Goal: Information Seeking & Learning: Learn about a topic

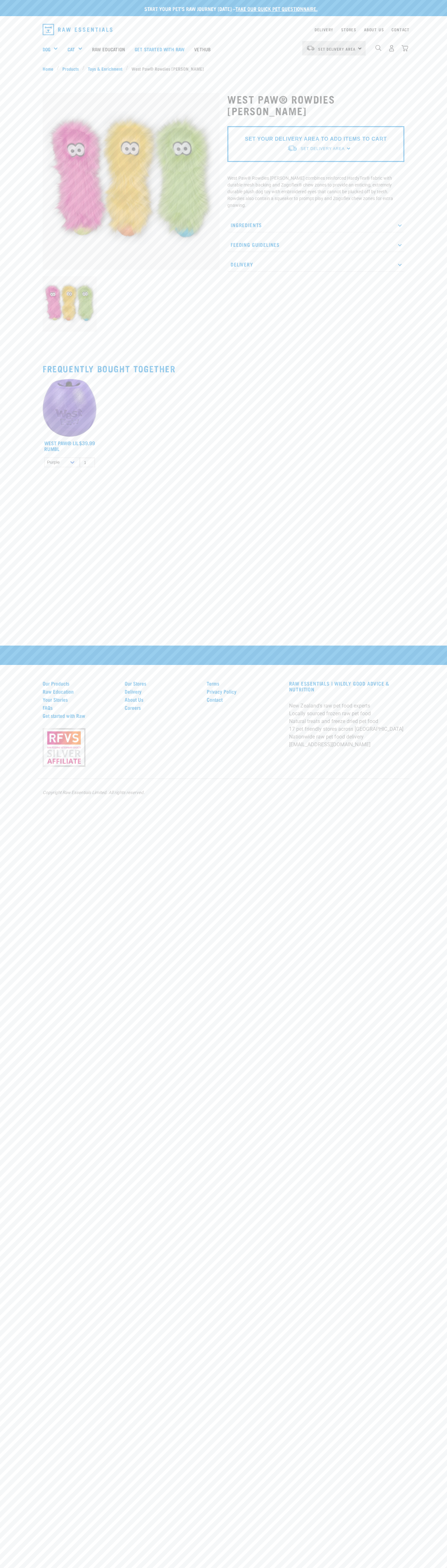
click at [27, 27] on div "Delivery Stores About Us Contact" at bounding box center [224, 29] width 447 height 18
click at [441, 1567] on html "Start your pet’s raw journey today – take our quick pet questionnaire. Delivery…" at bounding box center [224, 784] width 447 height 1568
click at [200, 1567] on html "Start your pet’s raw journey today – take our quick pet questionnaire. Delivery…" at bounding box center [224, 784] width 447 height 1568
click at [8, 1202] on div "Start your pet’s raw journey today – take our quick pet questionnaire. Delivery…" at bounding box center [224, 784] width 447 height 1568
click at [315, 237] on p "Feeding Guidelines" at bounding box center [315, 245] width 177 height 15
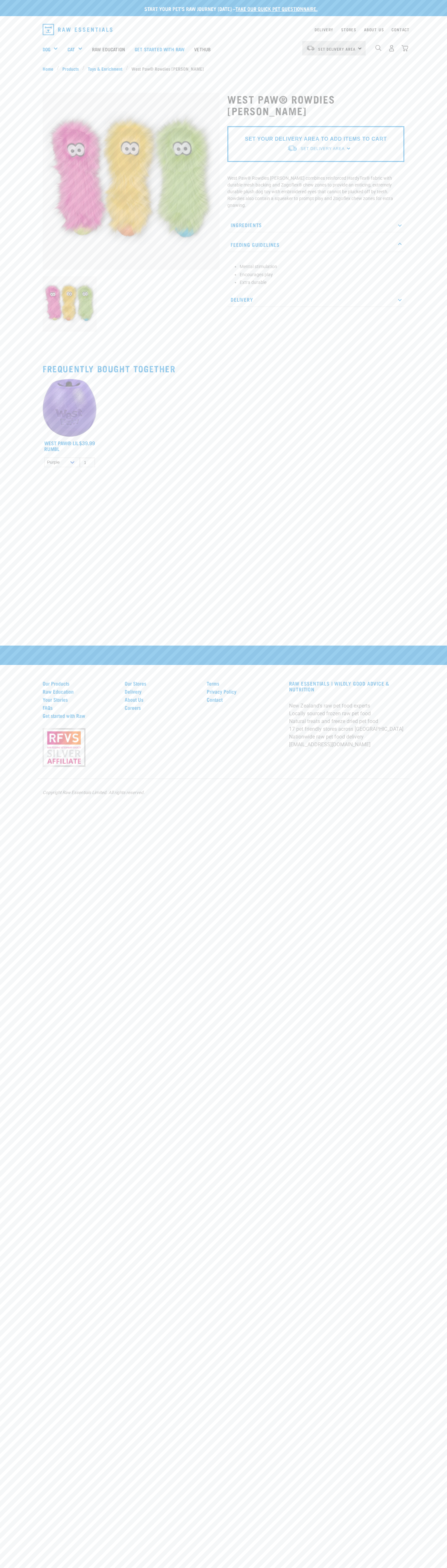
click at [320, 264] on li "Mental stimulation" at bounding box center [320, 267] width 161 height 7
click at [315, 292] on p "Delivery" at bounding box center [315, 299] width 177 height 15
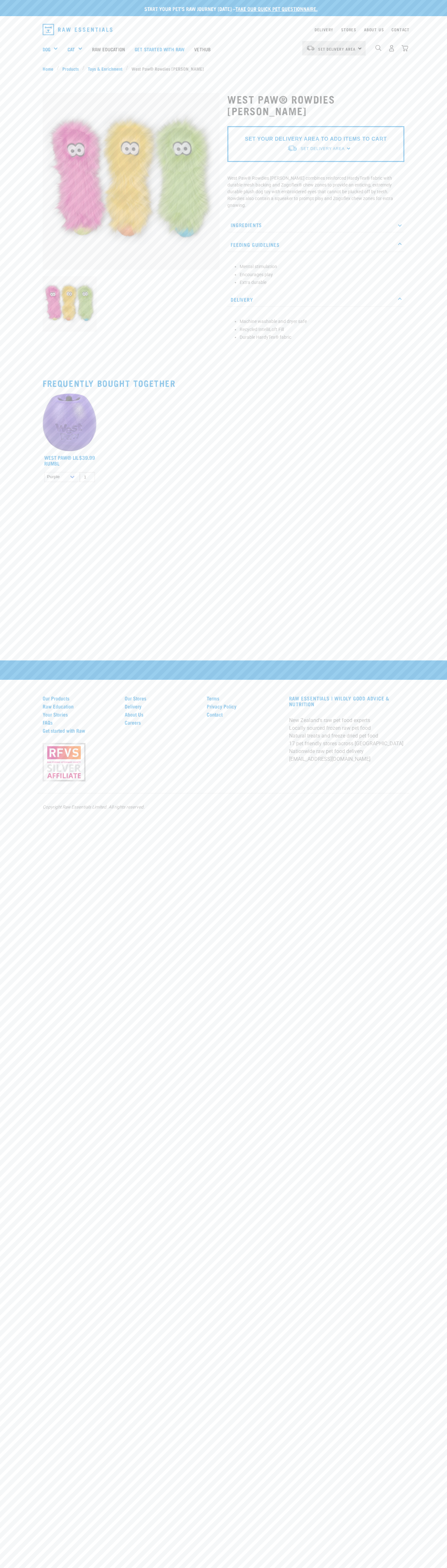
click at [320, 326] on li "Recycled IntelliLoft Fill" at bounding box center [320, 329] width 161 height 7
click at [262, 8] on link "take our quick pet questionnaire." at bounding box center [276, 9] width 82 height 3
click at [423, 985] on div "Start your pet’s raw journey [DATE] – take our quick pet questionnaire. Deliver…" at bounding box center [224, 784] width 447 height 1568
click at [286, 1568] on html "Start your pet’s raw journey [DATE] – take our quick pet questionnaire. Deliver…" at bounding box center [224, 784] width 447 height 1568
click at [1, 345] on div "Start your pet’s raw journey [DATE] – take our quick pet questionnaire. Deliver…" at bounding box center [224, 243] width 447 height 486
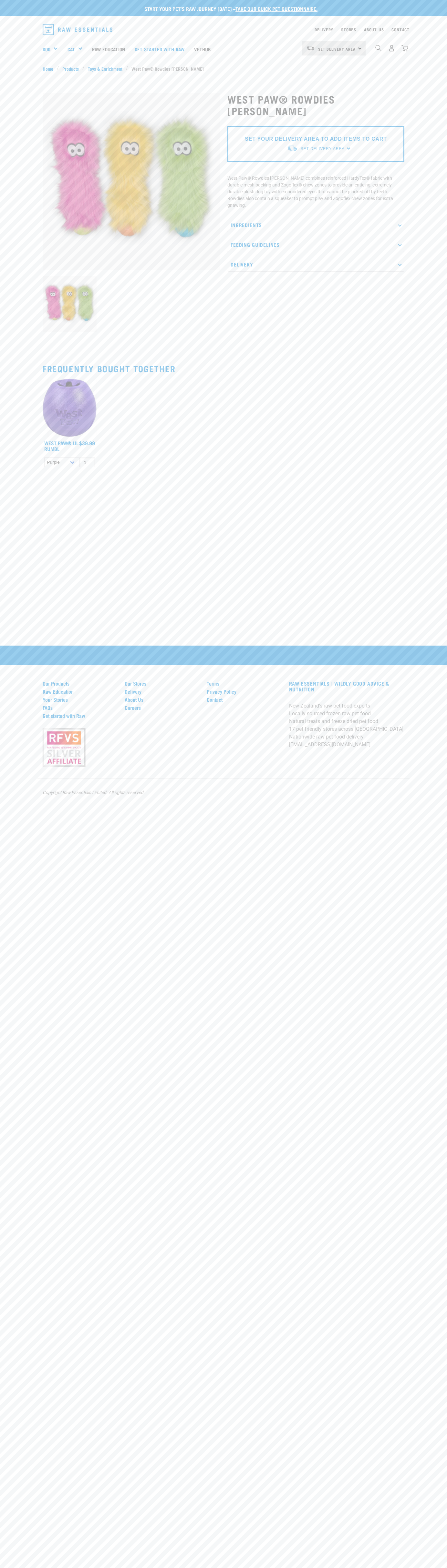
click at [315, 237] on p "Feeding Guidelines" at bounding box center [315, 245] width 177 height 15
click at [320, 264] on li "Mental stimulation" at bounding box center [320, 267] width 161 height 7
click at [315, 292] on p "Delivery" at bounding box center [315, 299] width 177 height 15
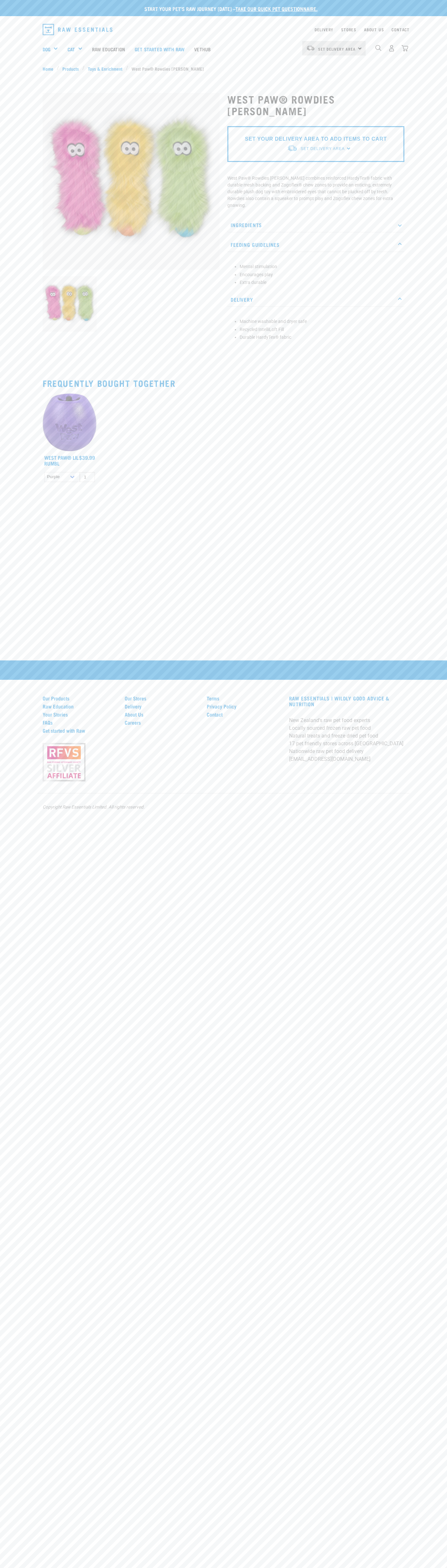
click at [320, 318] on li "Machine washable and dryer safe" at bounding box center [320, 321] width 161 height 7
